Goal: Find specific page/section: Find specific page/section

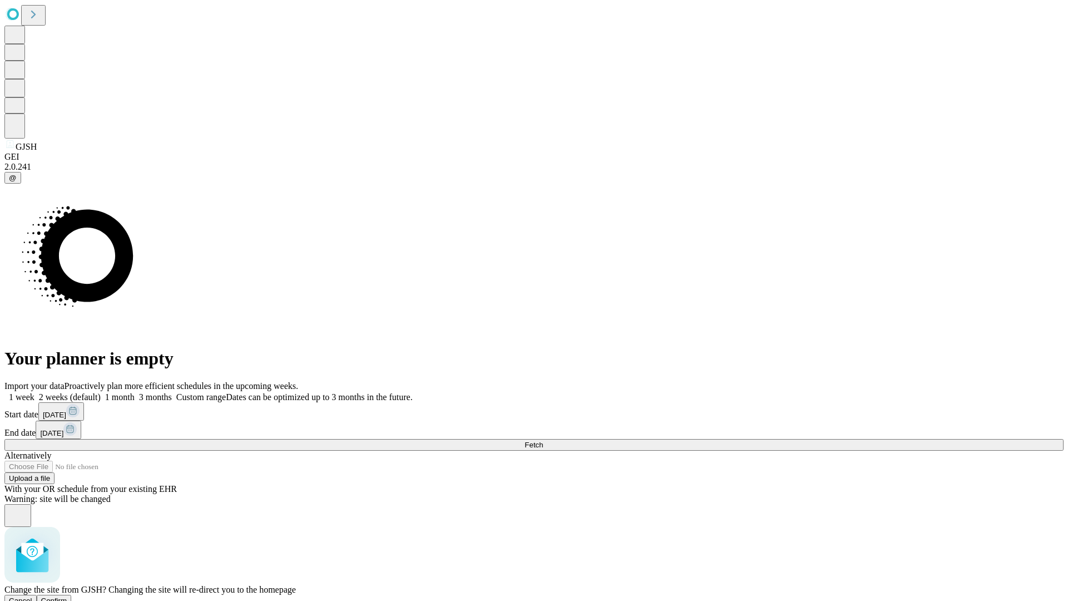
click at [67, 596] on span "Confirm" at bounding box center [54, 600] width 26 height 8
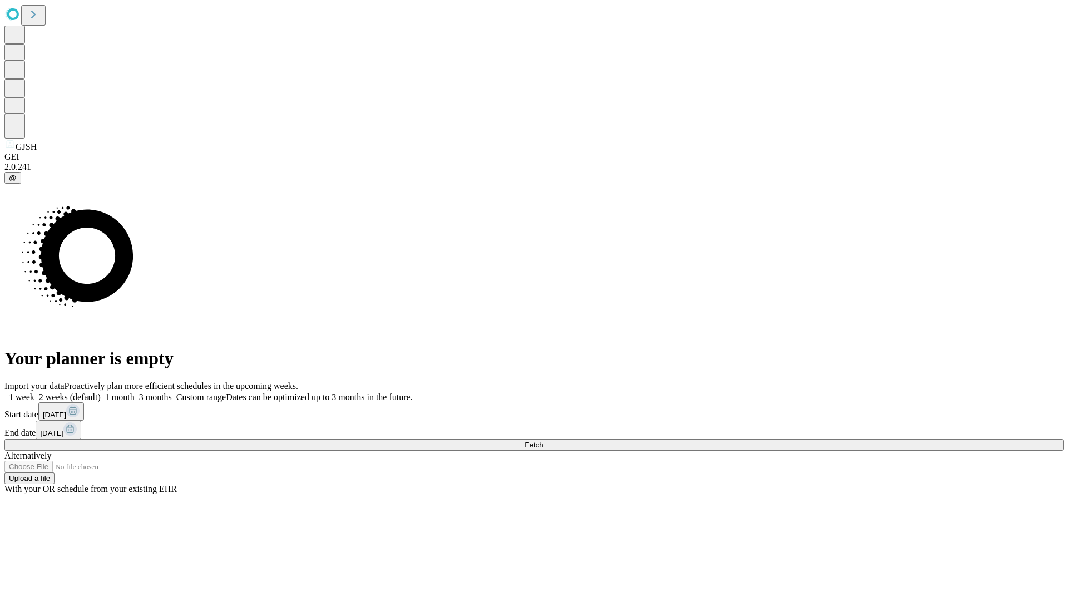
click at [135, 392] on label "1 month" at bounding box center [118, 396] width 34 height 9
click at [543, 441] on span "Fetch" at bounding box center [534, 445] width 18 height 8
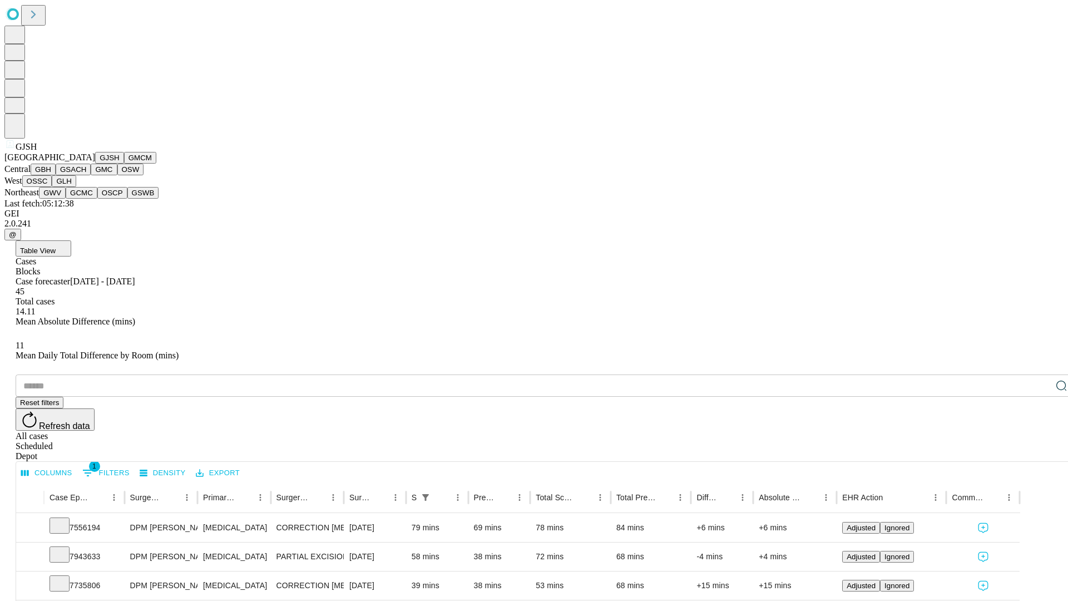
click at [124, 164] on button "GMCM" at bounding box center [140, 158] width 32 height 12
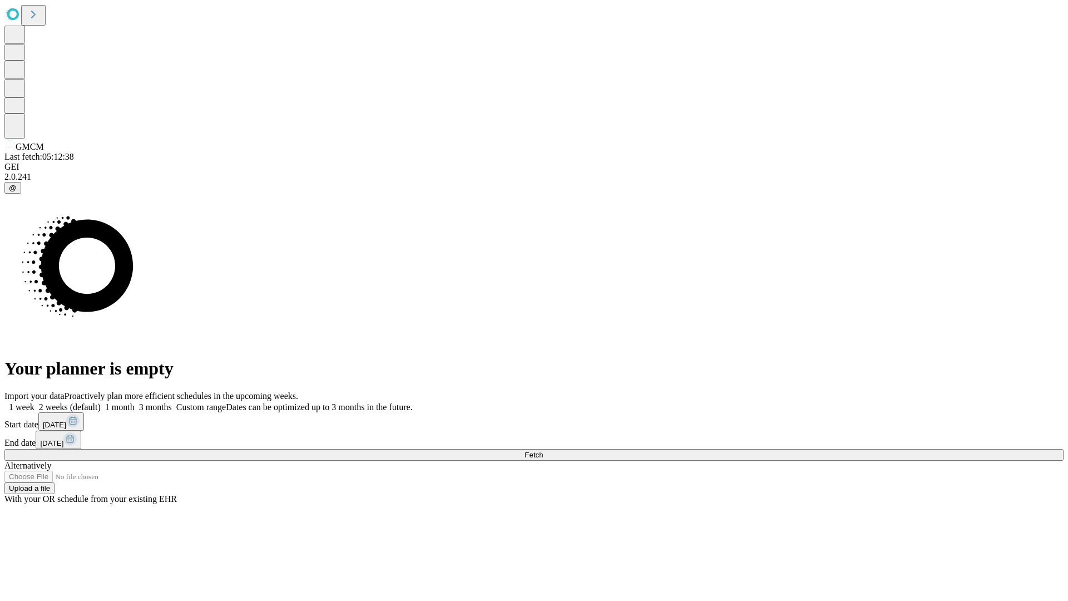
click at [135, 402] on label "1 month" at bounding box center [118, 406] width 34 height 9
click at [543, 451] on span "Fetch" at bounding box center [534, 455] width 18 height 8
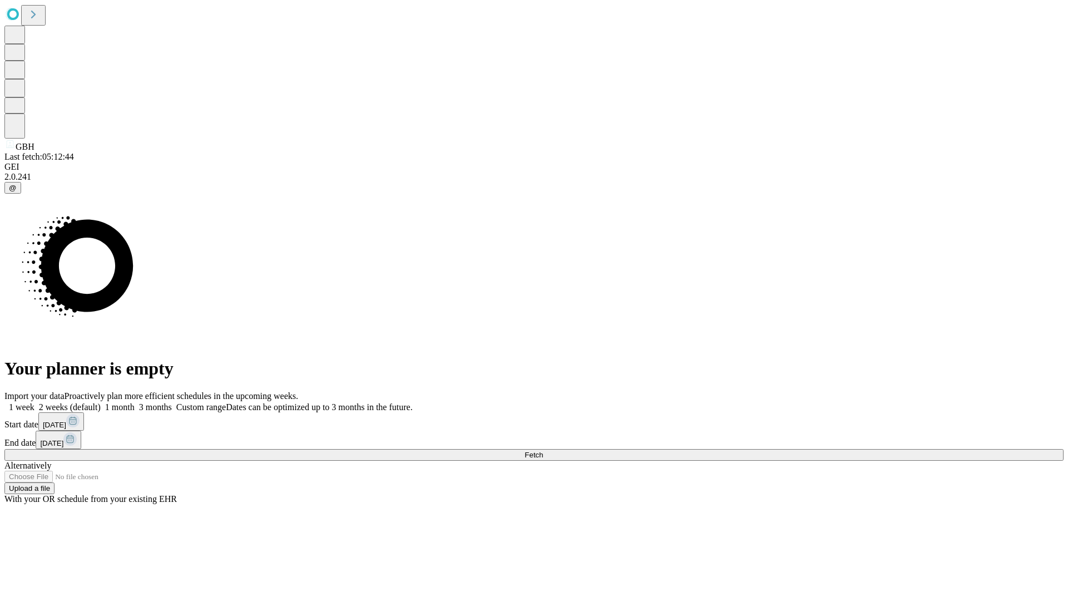
click at [135, 402] on label "1 month" at bounding box center [118, 406] width 34 height 9
click at [543, 451] on span "Fetch" at bounding box center [534, 455] width 18 height 8
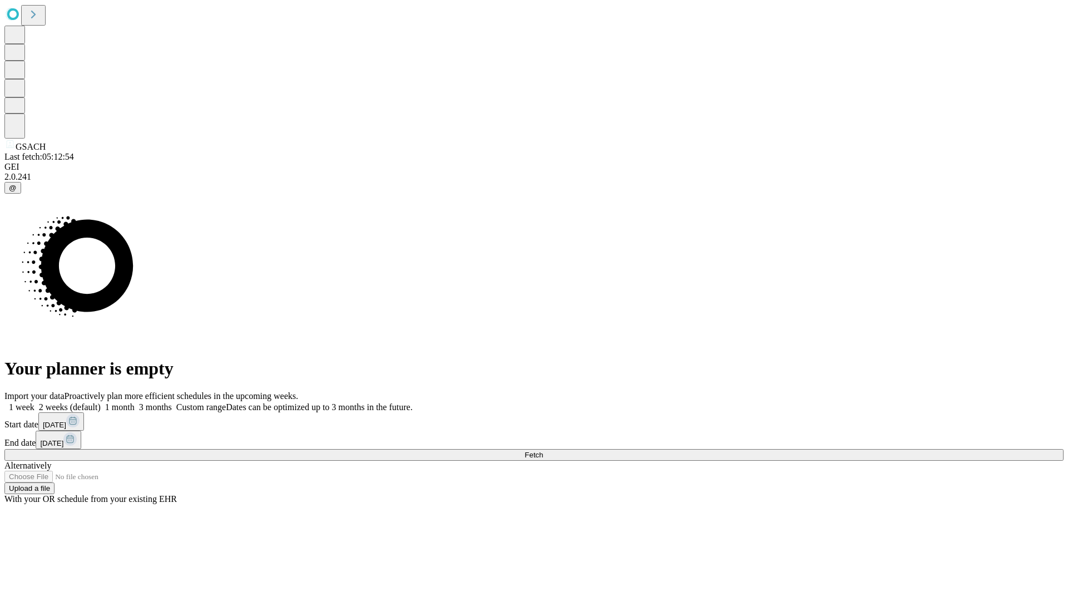
click at [135, 402] on label "1 month" at bounding box center [118, 406] width 34 height 9
click at [543, 451] on span "Fetch" at bounding box center [534, 455] width 18 height 8
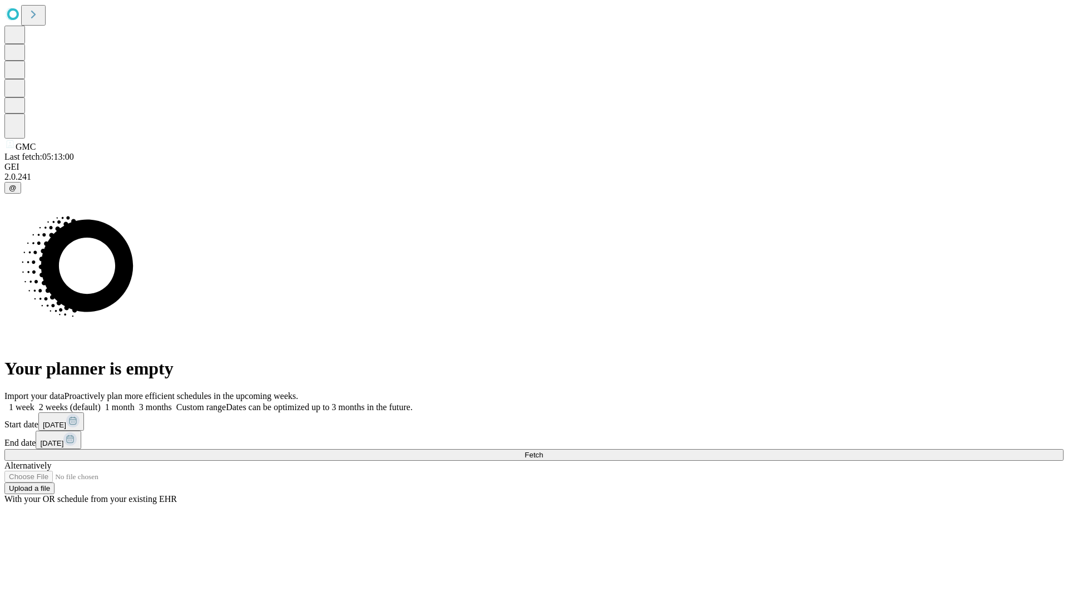
click at [135, 402] on label "1 month" at bounding box center [118, 406] width 34 height 9
click at [543, 451] on span "Fetch" at bounding box center [534, 455] width 18 height 8
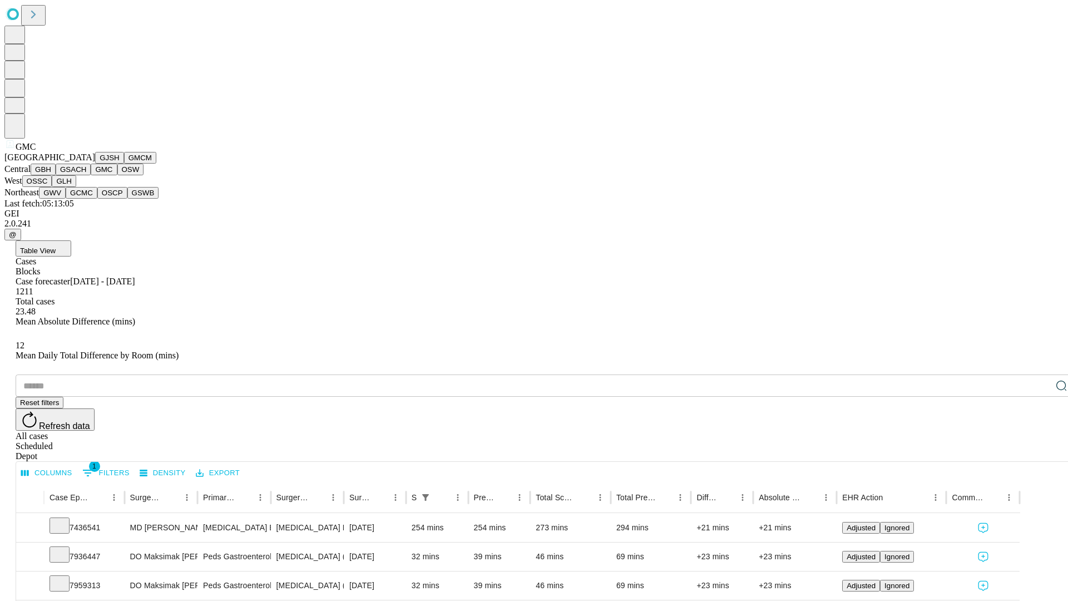
click at [117, 175] on button "OSW" at bounding box center [130, 170] width 27 height 12
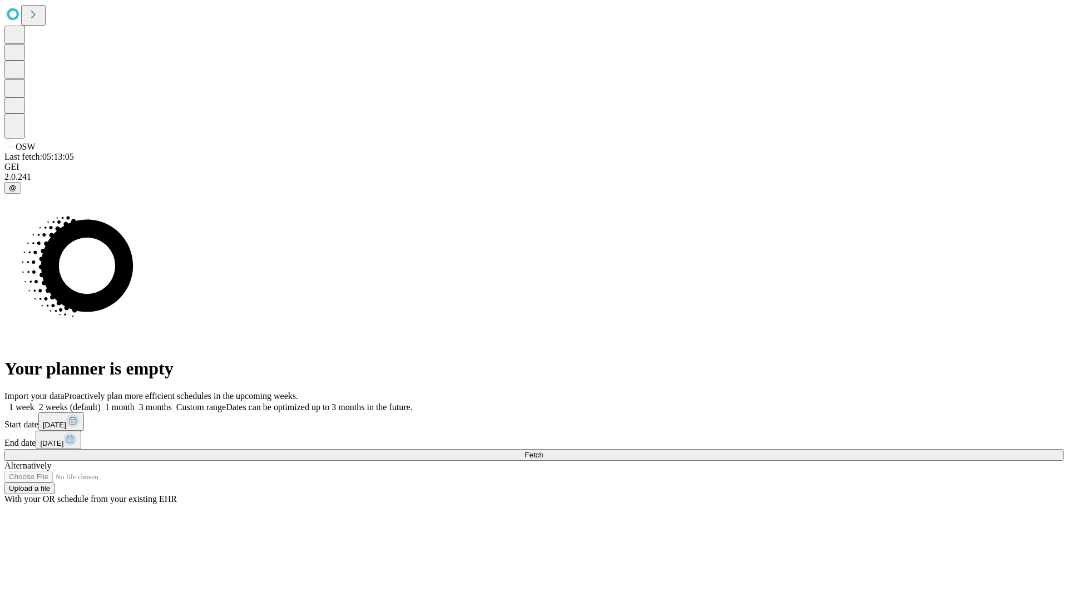
click at [135, 402] on label "1 month" at bounding box center [118, 406] width 34 height 9
click at [543, 451] on span "Fetch" at bounding box center [534, 455] width 18 height 8
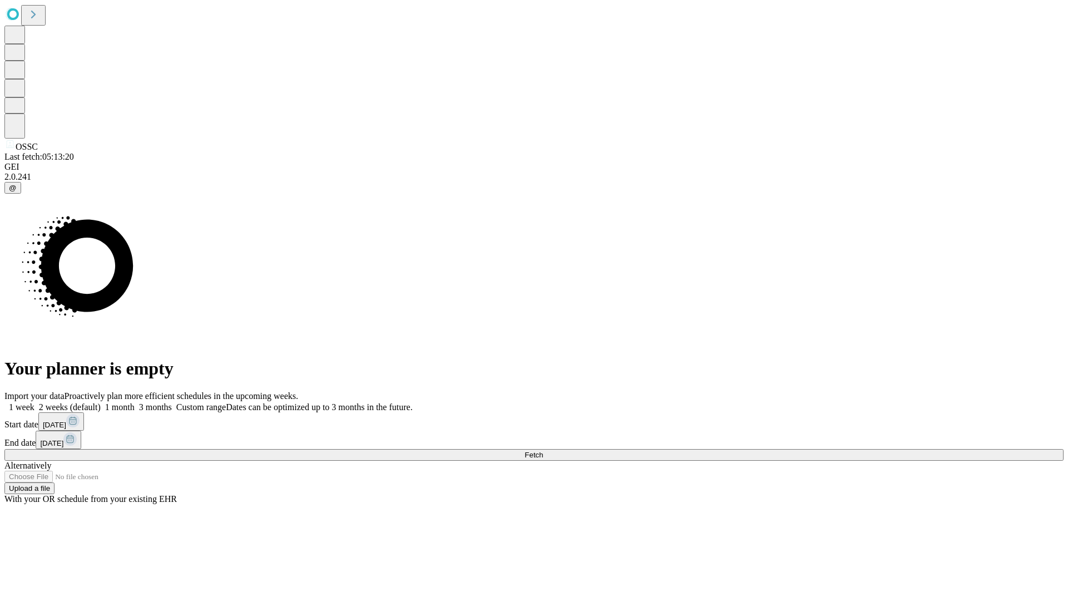
click at [135, 402] on label "1 month" at bounding box center [118, 406] width 34 height 9
click at [543, 451] on span "Fetch" at bounding box center [534, 455] width 18 height 8
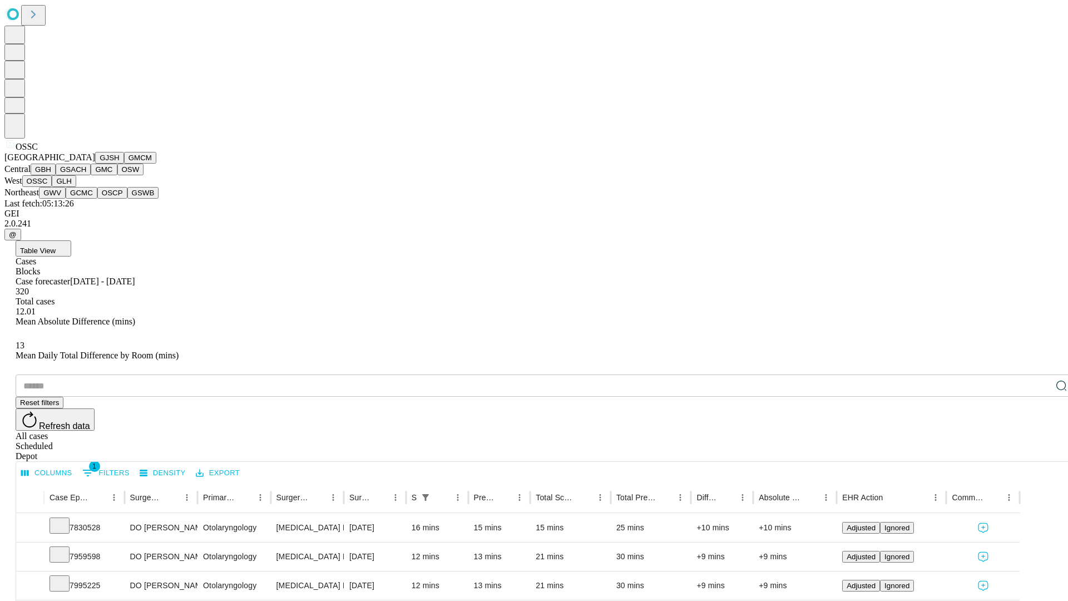
click at [76, 187] on button "GLH" at bounding box center [64, 181] width 24 height 12
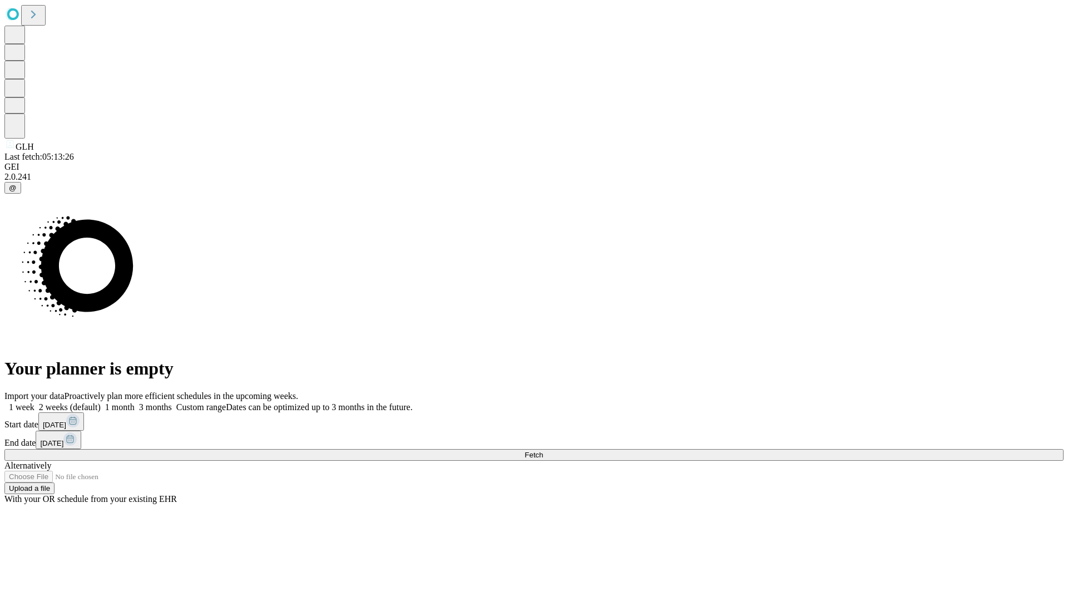
click at [135, 402] on label "1 month" at bounding box center [118, 406] width 34 height 9
click at [543, 451] on span "Fetch" at bounding box center [534, 455] width 18 height 8
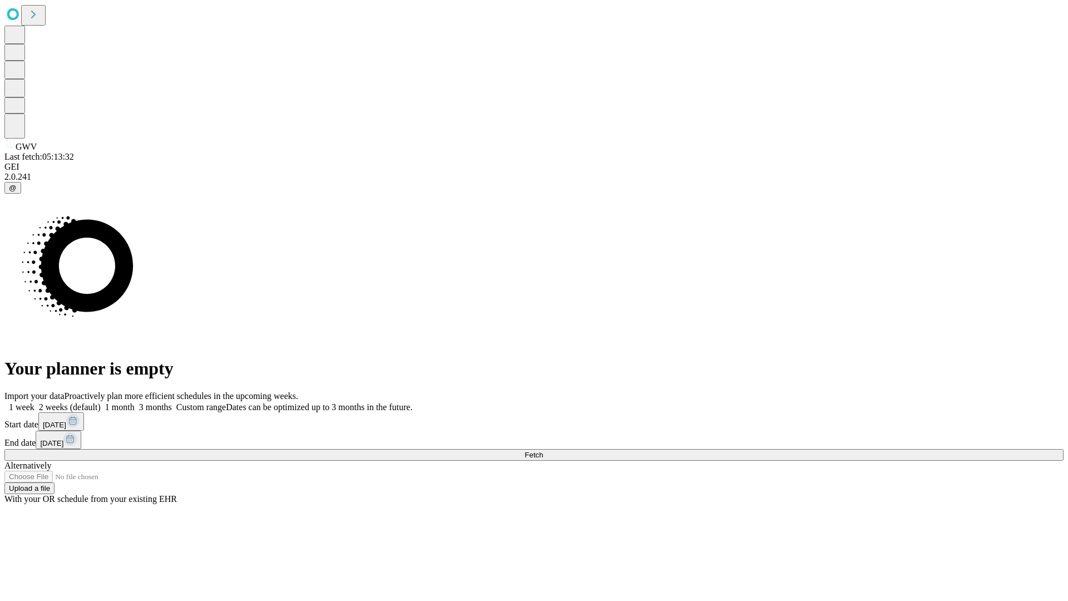
click at [135, 402] on label "1 month" at bounding box center [118, 406] width 34 height 9
click at [543, 451] on span "Fetch" at bounding box center [534, 455] width 18 height 8
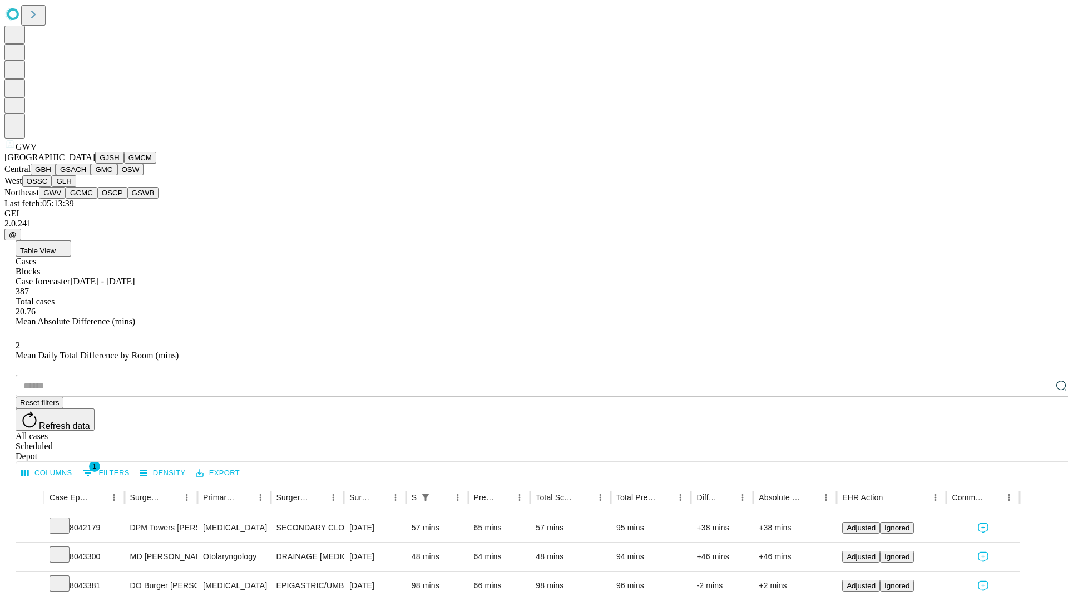
click at [86, 199] on button "GCMC" at bounding box center [82, 193] width 32 height 12
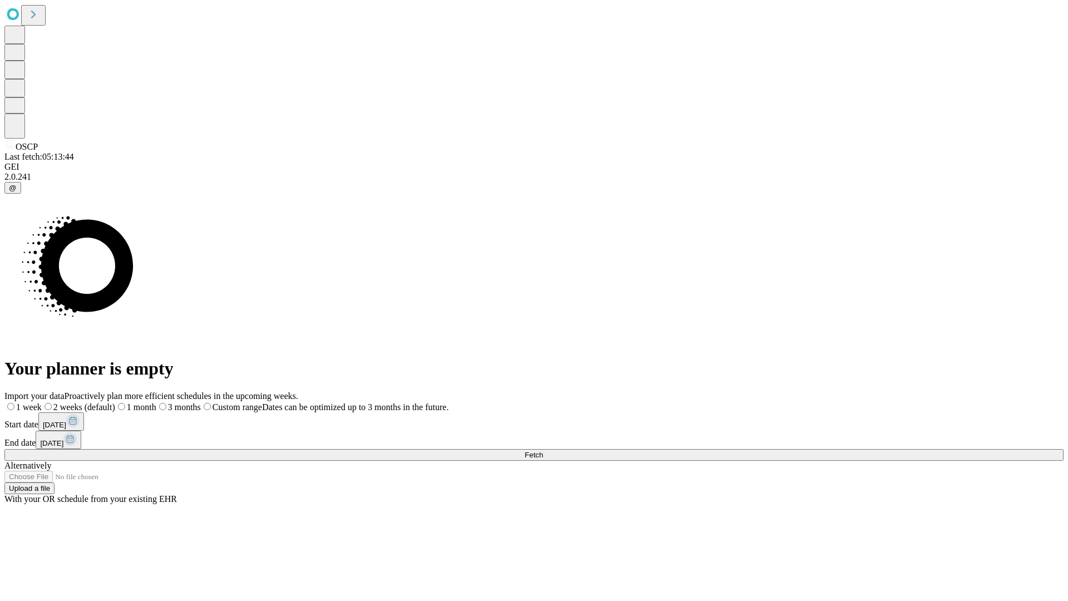
click at [156, 402] on label "1 month" at bounding box center [135, 406] width 41 height 9
click at [543, 451] on span "Fetch" at bounding box center [534, 455] width 18 height 8
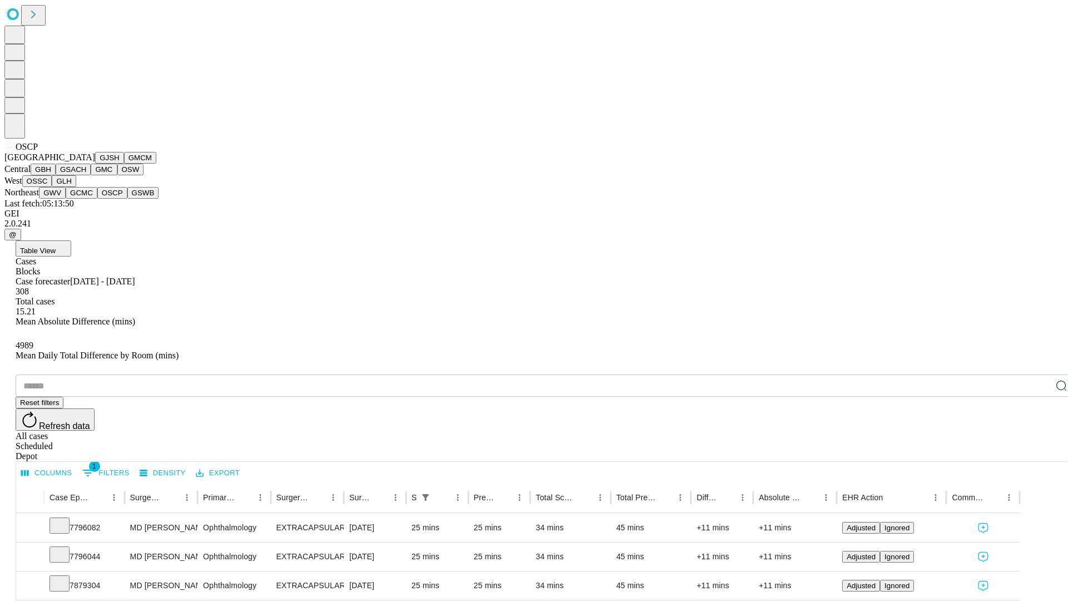
click at [127, 199] on button "GSWB" at bounding box center [143, 193] width 32 height 12
